Goal: Information Seeking & Learning: Learn about a topic

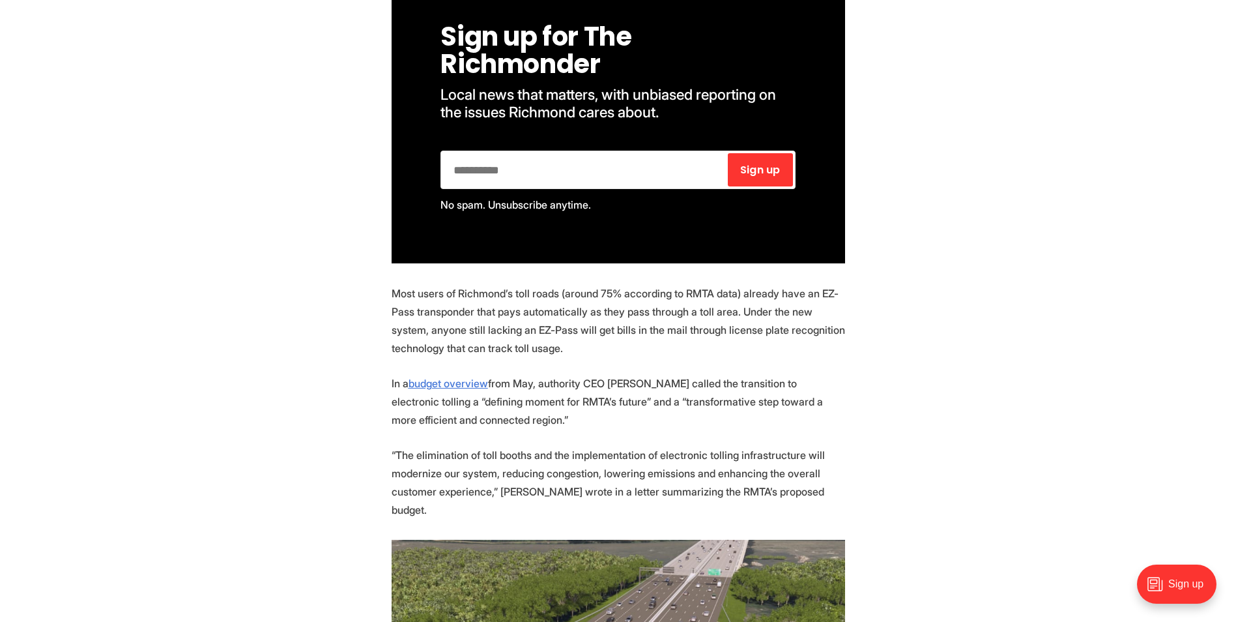
scroll to position [981, 0]
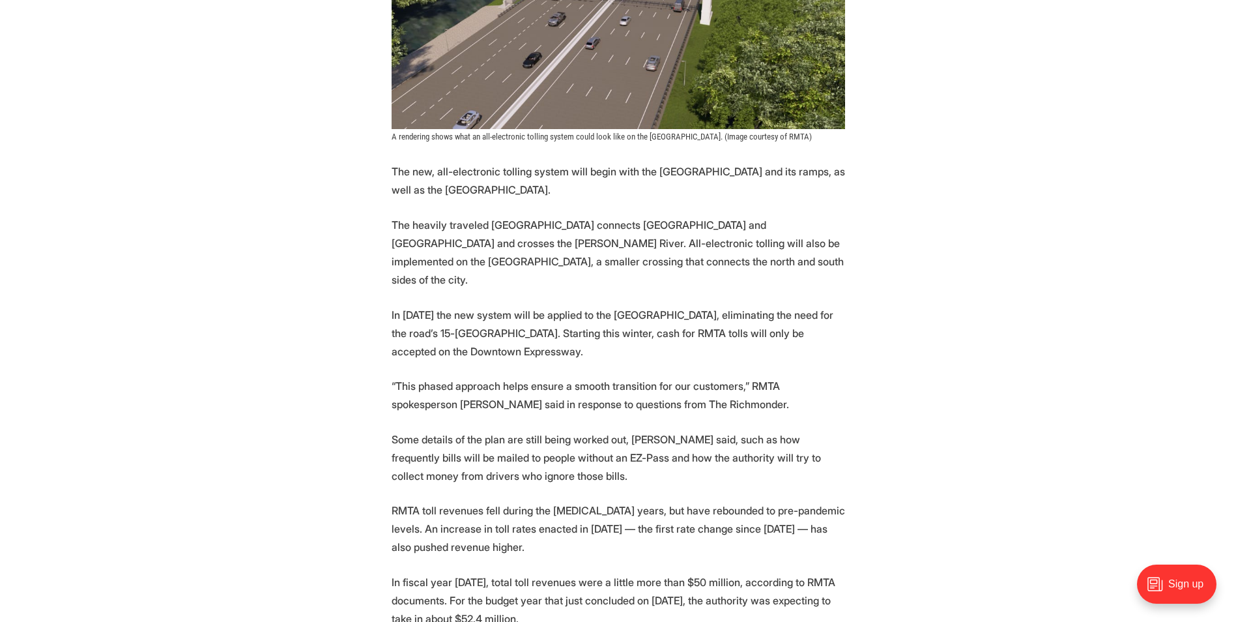
scroll to position [1525, 0]
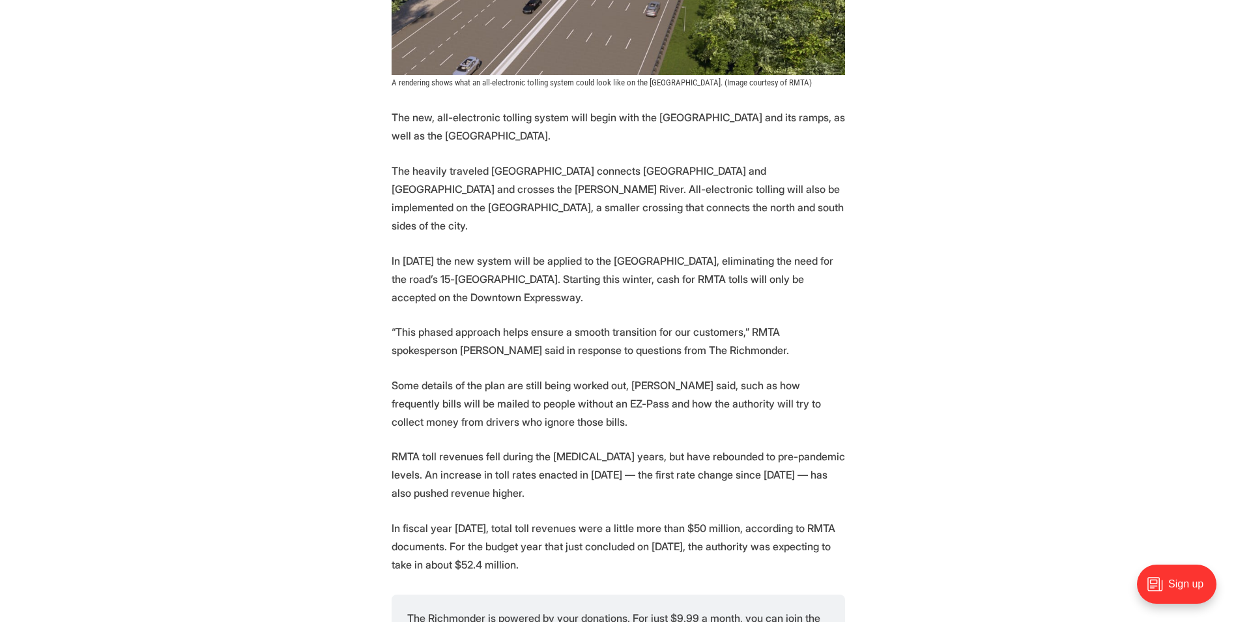
click at [1039, 257] on section "More automation is coming to [GEOGRAPHIC_DATA]’s tolled expressway system. Star…" at bounding box center [618, 211] width 1236 height 2242
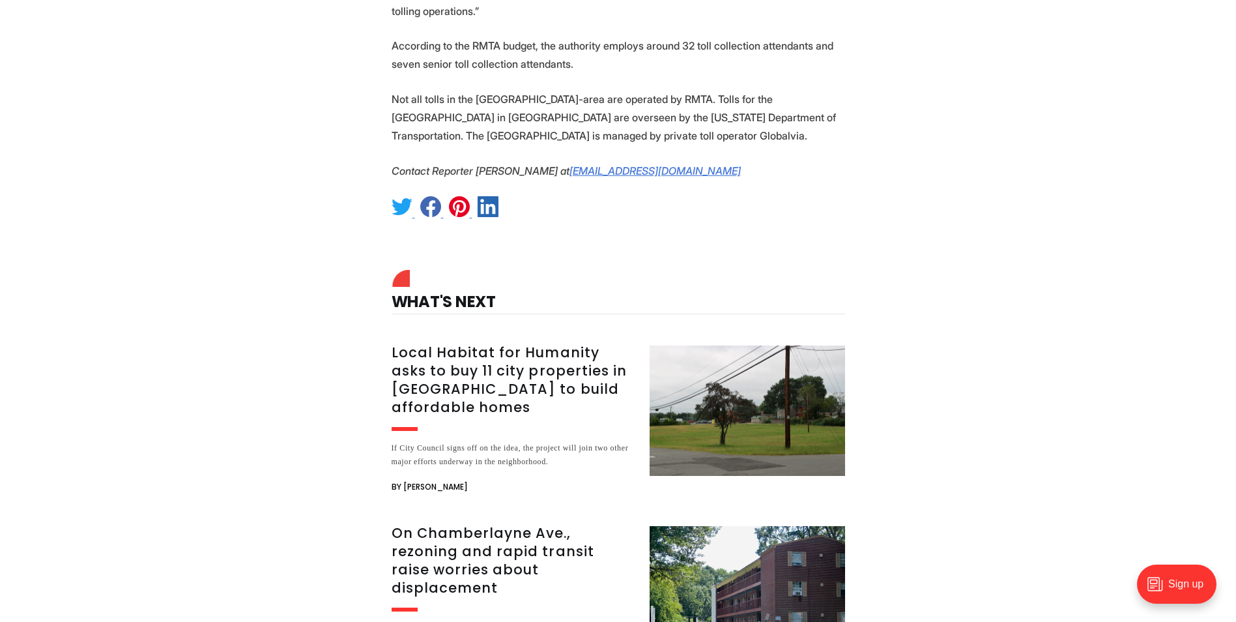
scroll to position [2630, 0]
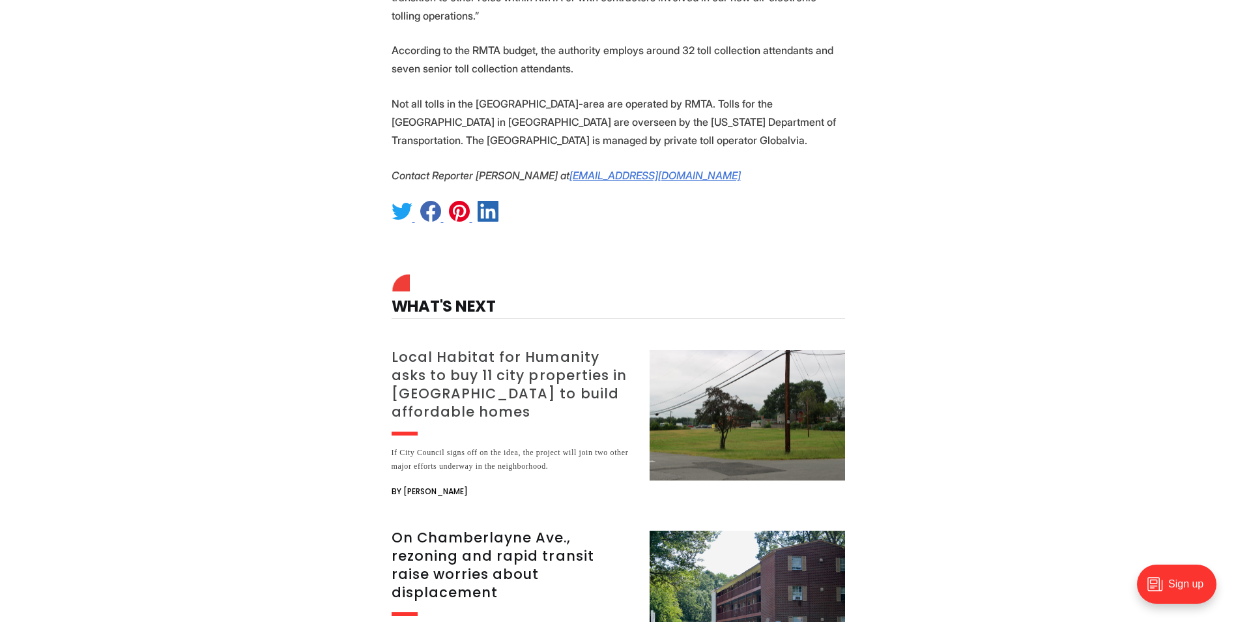
click at [548, 348] on h3 "Local Habitat for Humanity asks to buy 11 city properties in [GEOGRAPHIC_DATA] …" at bounding box center [513, 384] width 242 height 73
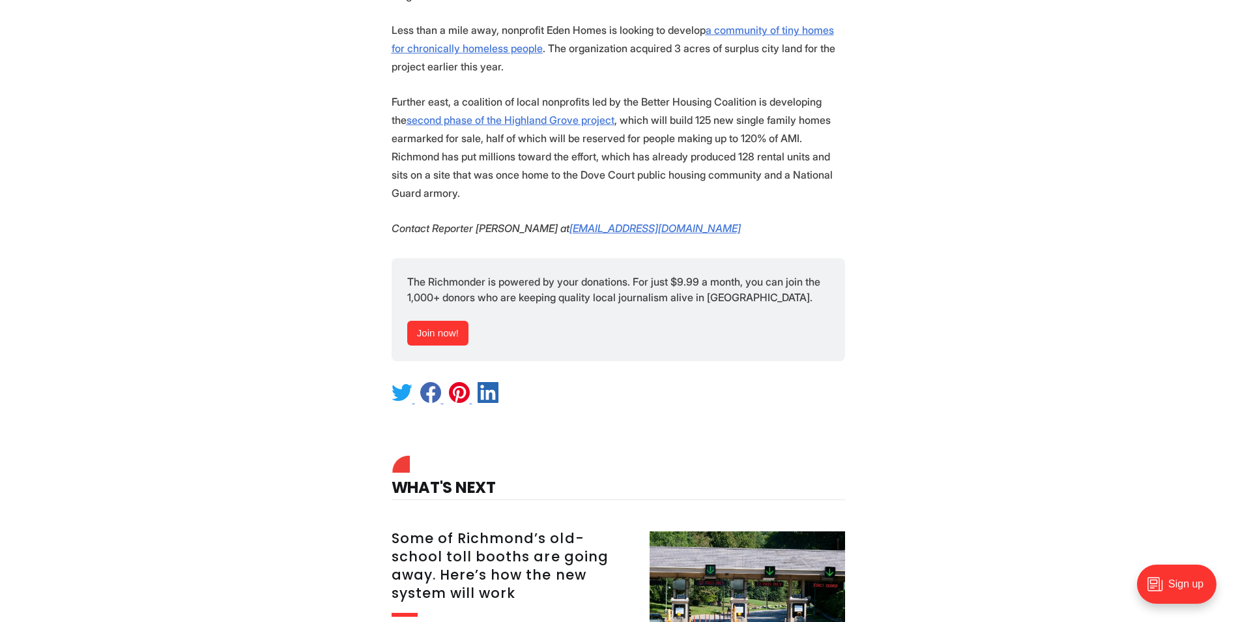
scroll to position [2731, 0]
